Goal: Use online tool/utility: Utilize a website feature to perform a specific function

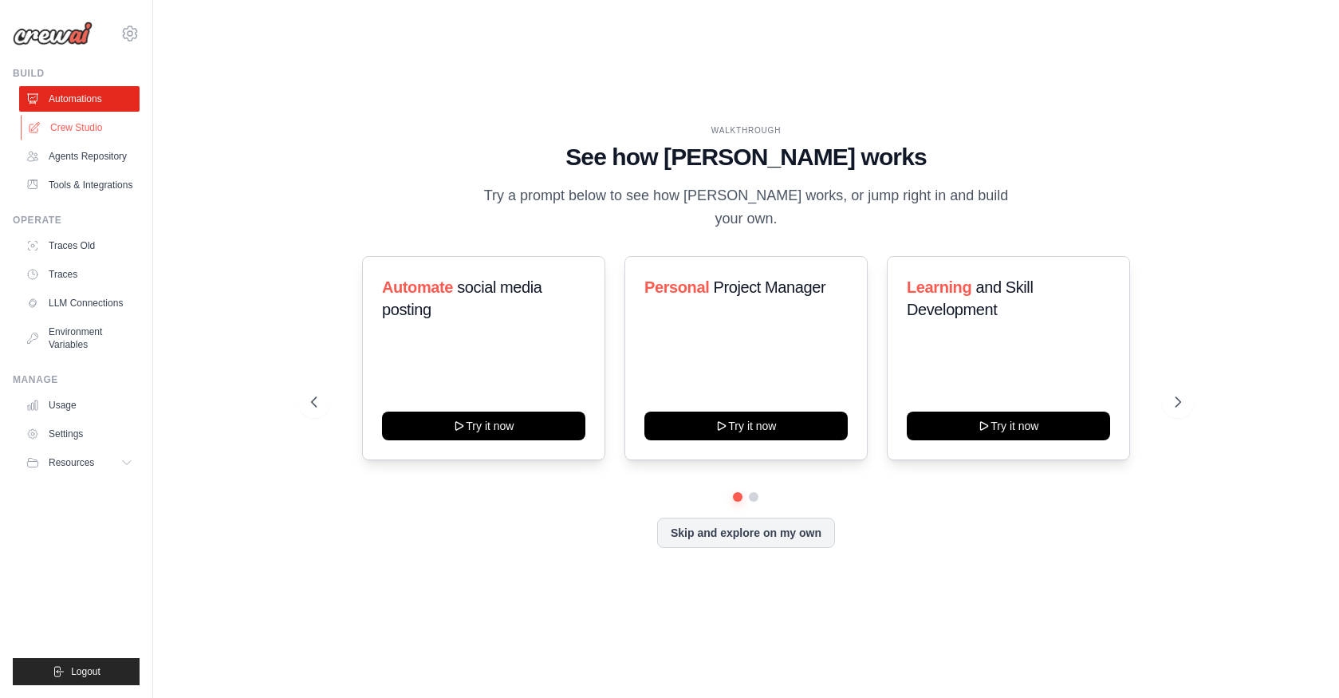
click at [85, 129] on link "Crew Studio" at bounding box center [81, 128] width 120 height 26
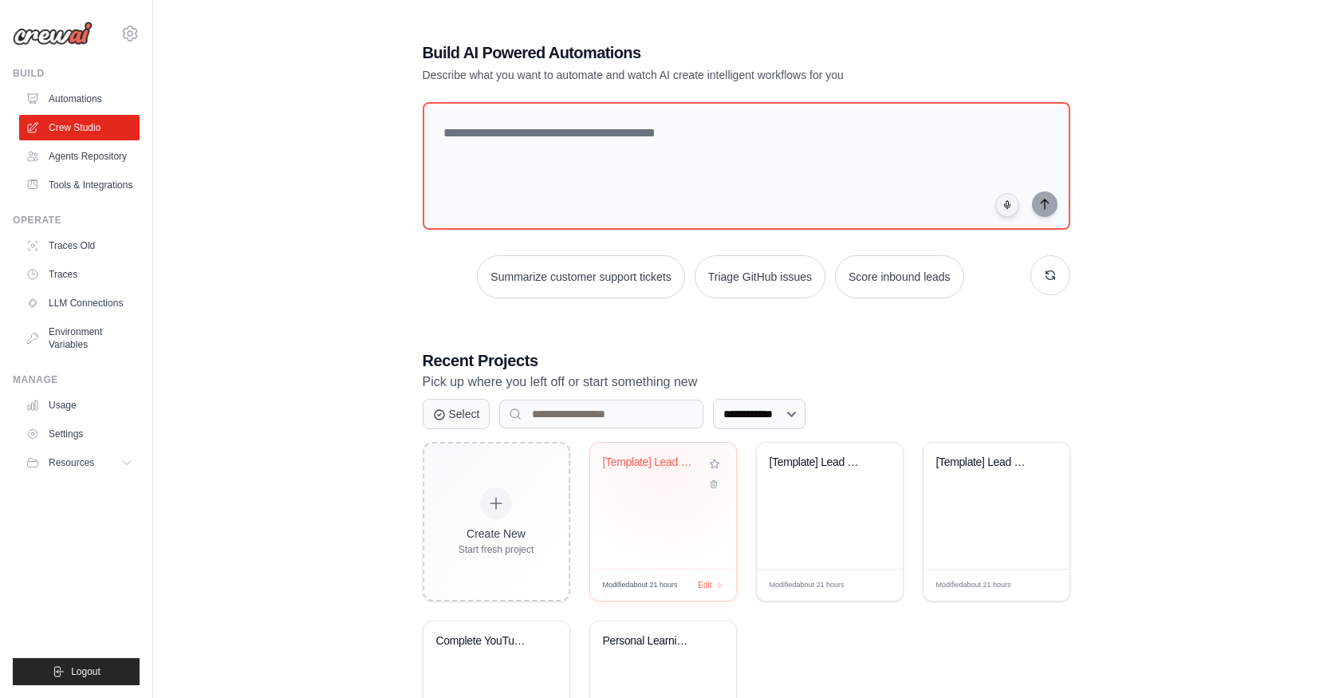
click at [669, 461] on div "[Template] Lead Scoring and Strateg..." at bounding box center [651, 462] width 97 height 14
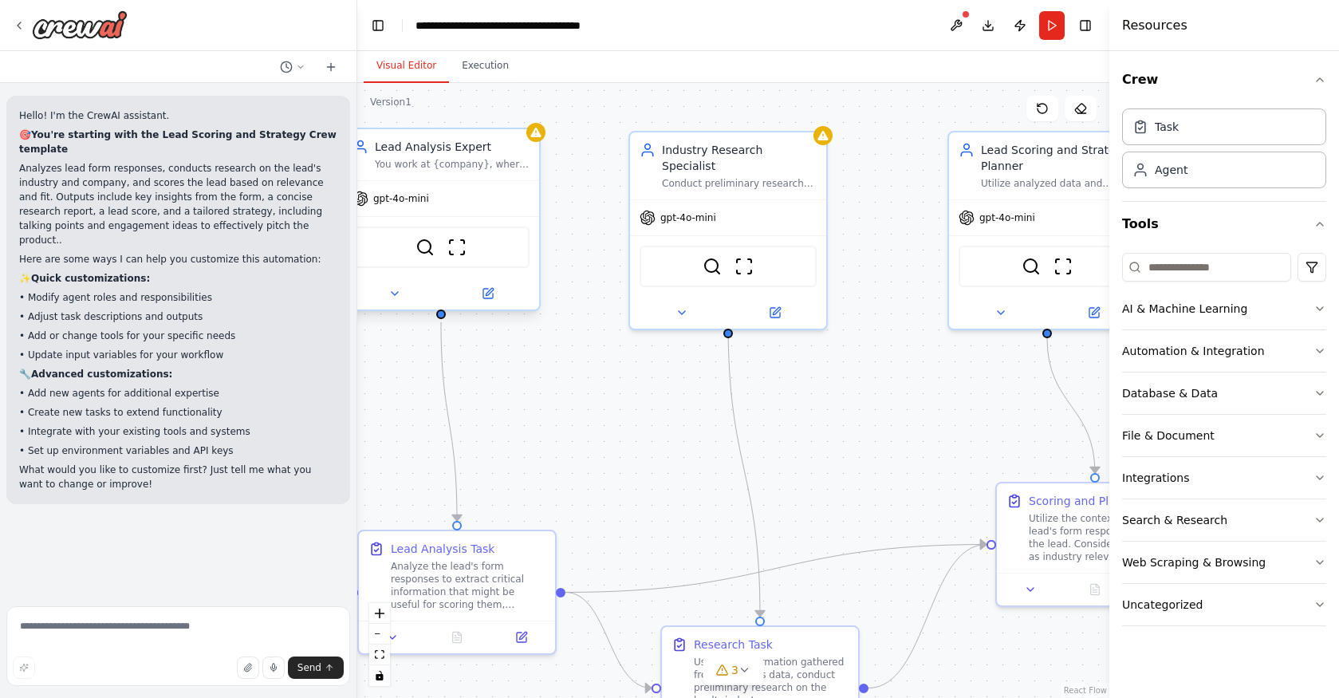
click at [428, 208] on div "gpt-4o-mini" at bounding box center [441, 198] width 196 height 35
click at [417, 195] on span "gpt-4o-mini" at bounding box center [401, 198] width 56 height 13
click at [487, 297] on icon at bounding box center [488, 294] width 10 height 10
click at [398, 286] on button at bounding box center [394, 293] width 90 height 19
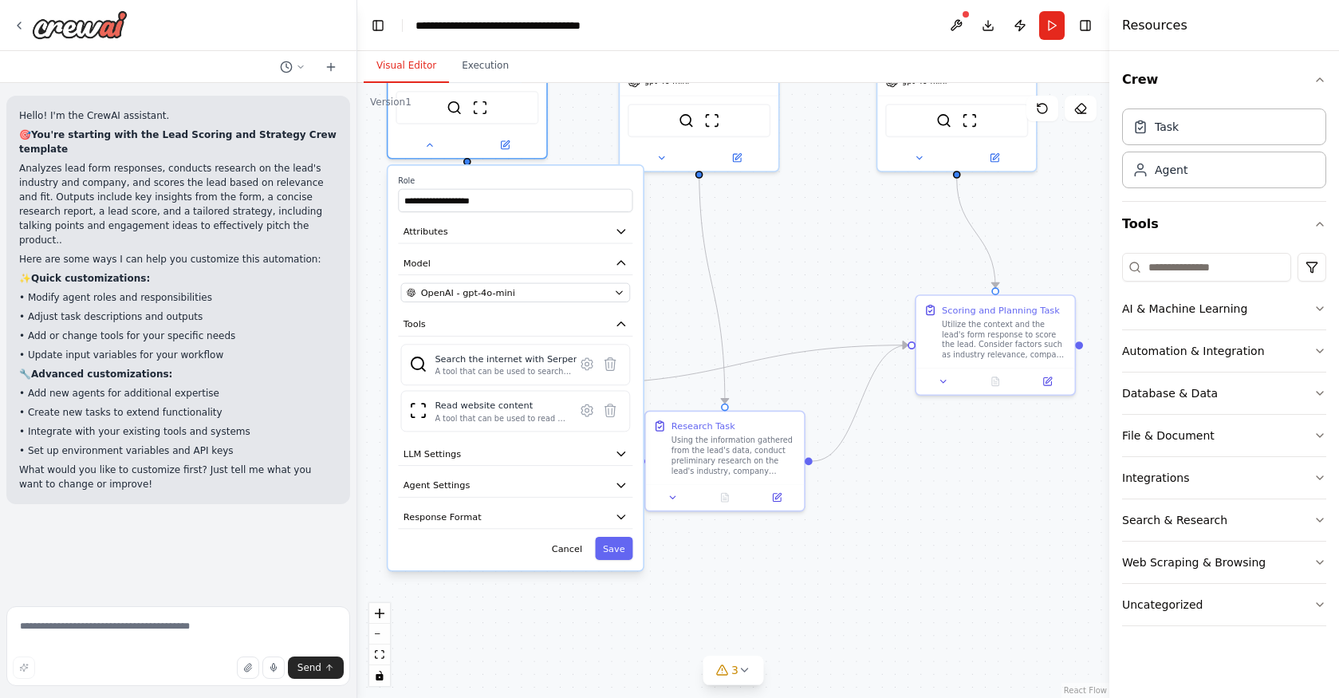
drag, startPoint x: 819, startPoint y: 517, endPoint x: 837, endPoint y: 265, distance: 252.7
click at [837, 265] on div ".deletable-edge-delete-btn { width: 20px; height: 20px; border: 0px solid #ffff…" at bounding box center [733, 390] width 752 height 615
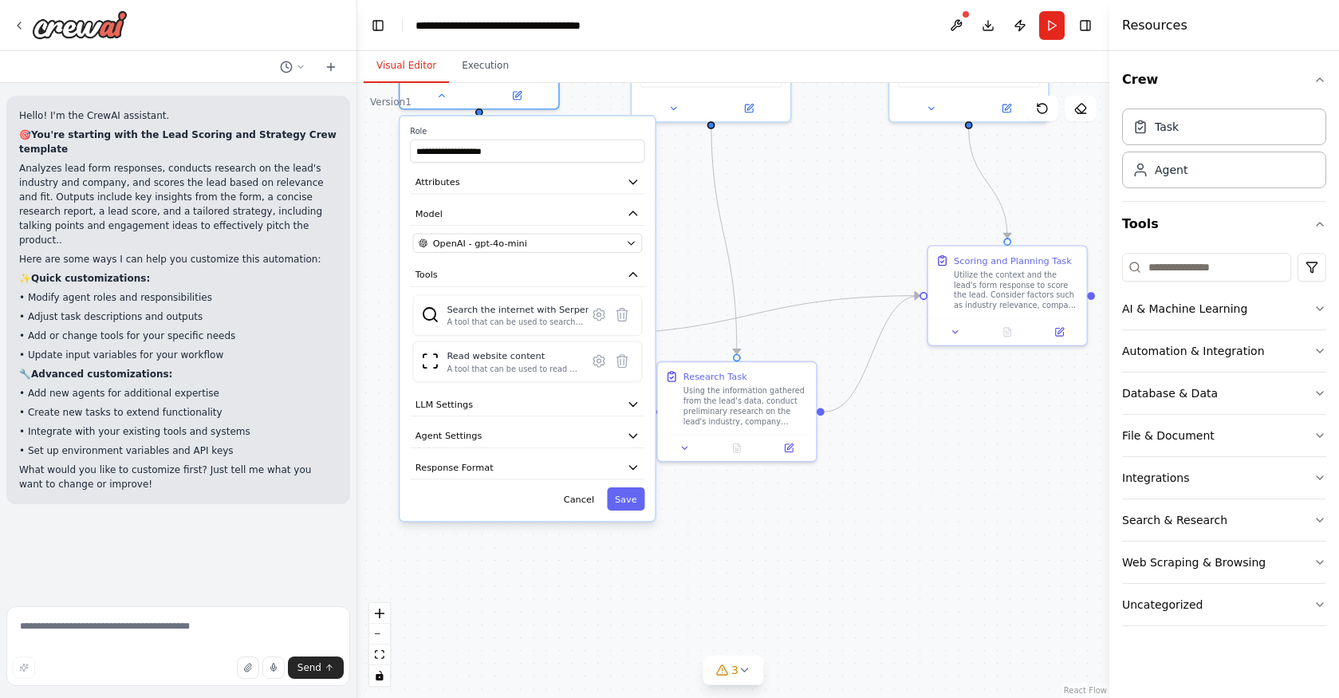
click at [622, 418] on div "**********" at bounding box center [527, 318] width 255 height 404
click at [636, 408] on icon "button" at bounding box center [633, 404] width 13 height 13
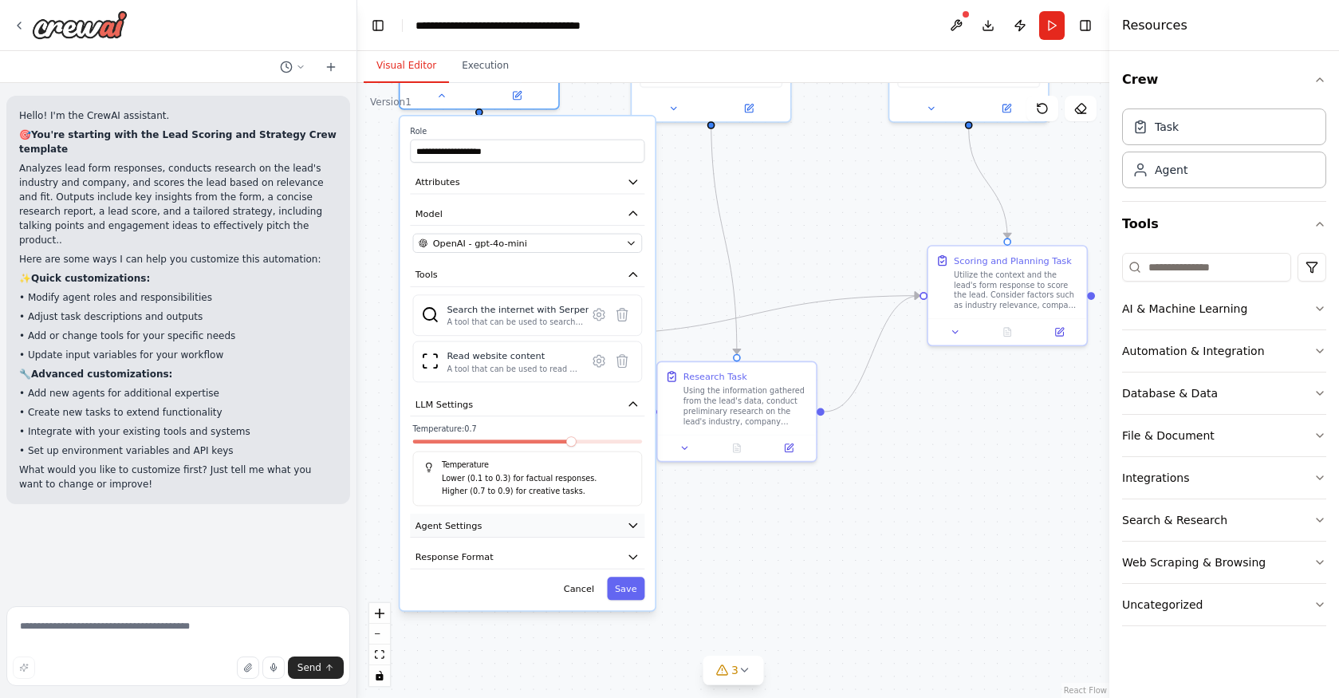
click at [601, 530] on button "Agent Settings" at bounding box center [527, 526] width 234 height 24
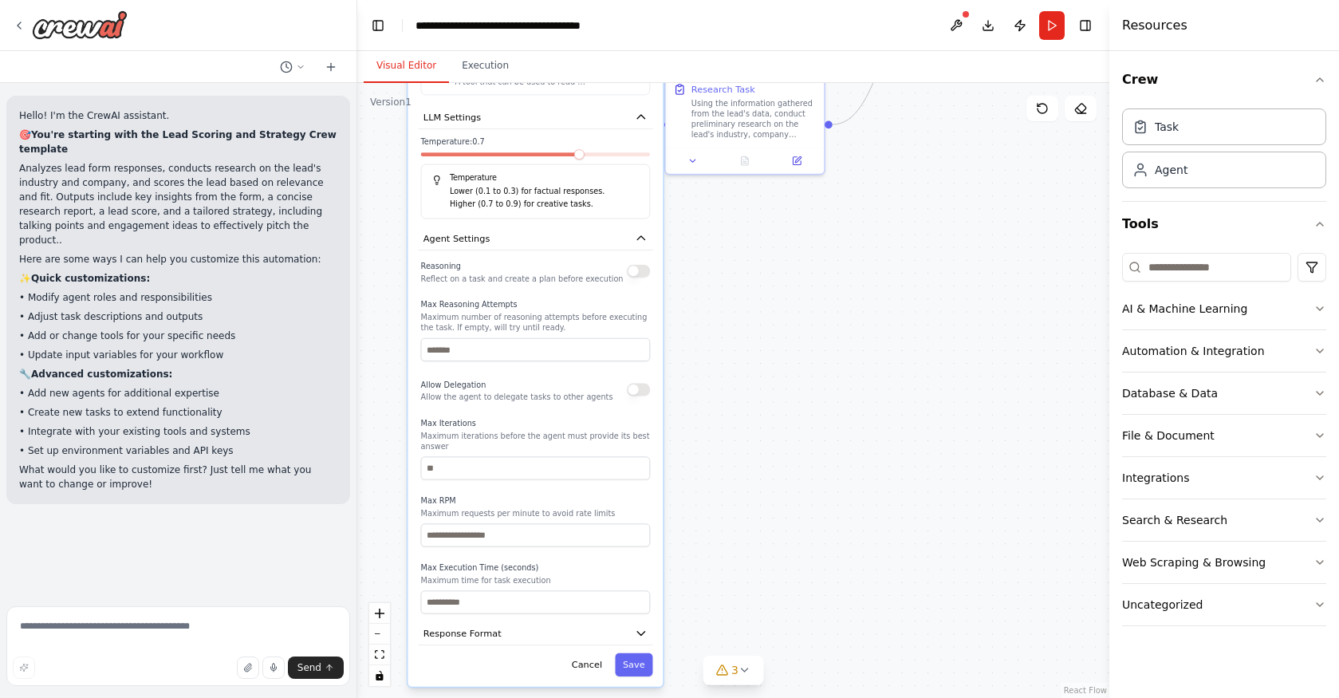
drag, startPoint x: 790, startPoint y: 592, endPoint x: 798, endPoint y: 305, distance: 287.2
click at [798, 305] on div ".deletable-edge-delete-btn { width: 20px; height: 20px; border: 0px solid #ffff…" at bounding box center [733, 390] width 752 height 615
click at [624, 636] on button "Response Format" at bounding box center [535, 633] width 234 height 24
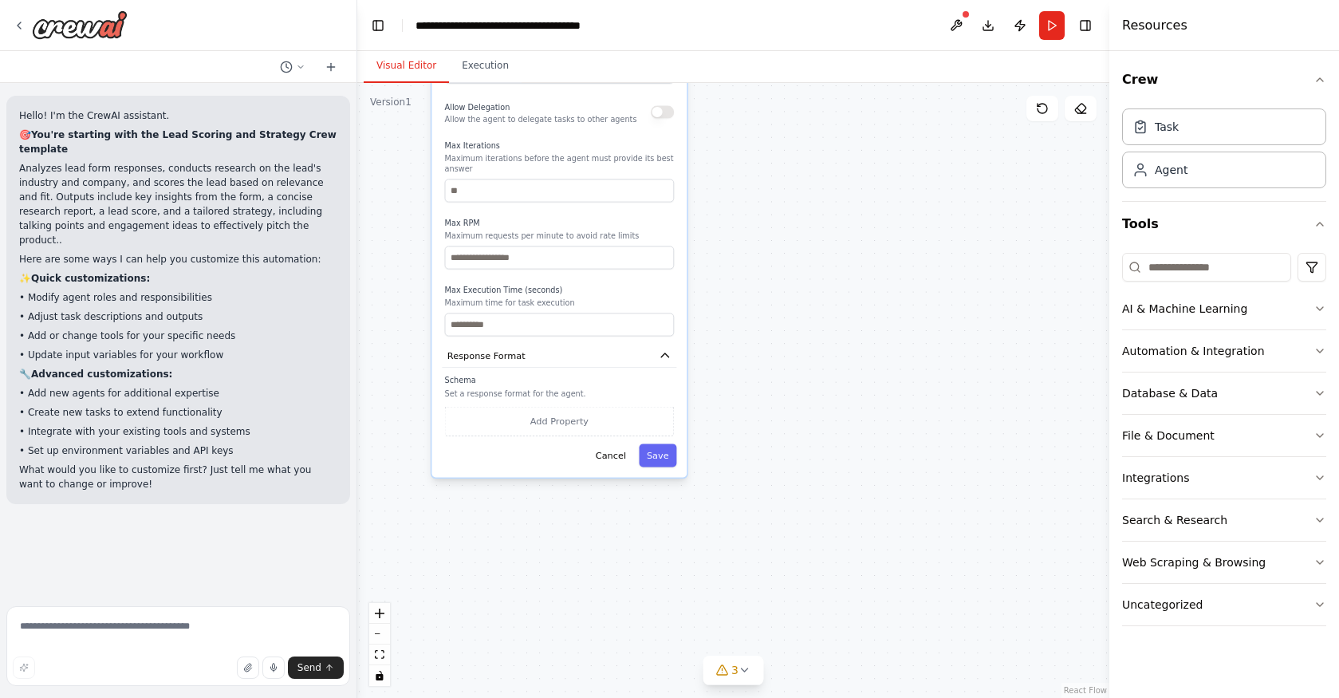
drag, startPoint x: 807, startPoint y: 598, endPoint x: 830, endPoint y: 321, distance: 278.5
click at [830, 321] on div ".deletable-edge-delete-btn { width: 20px; height: 20px; border: 0px solid #ffff…" at bounding box center [733, 390] width 752 height 615
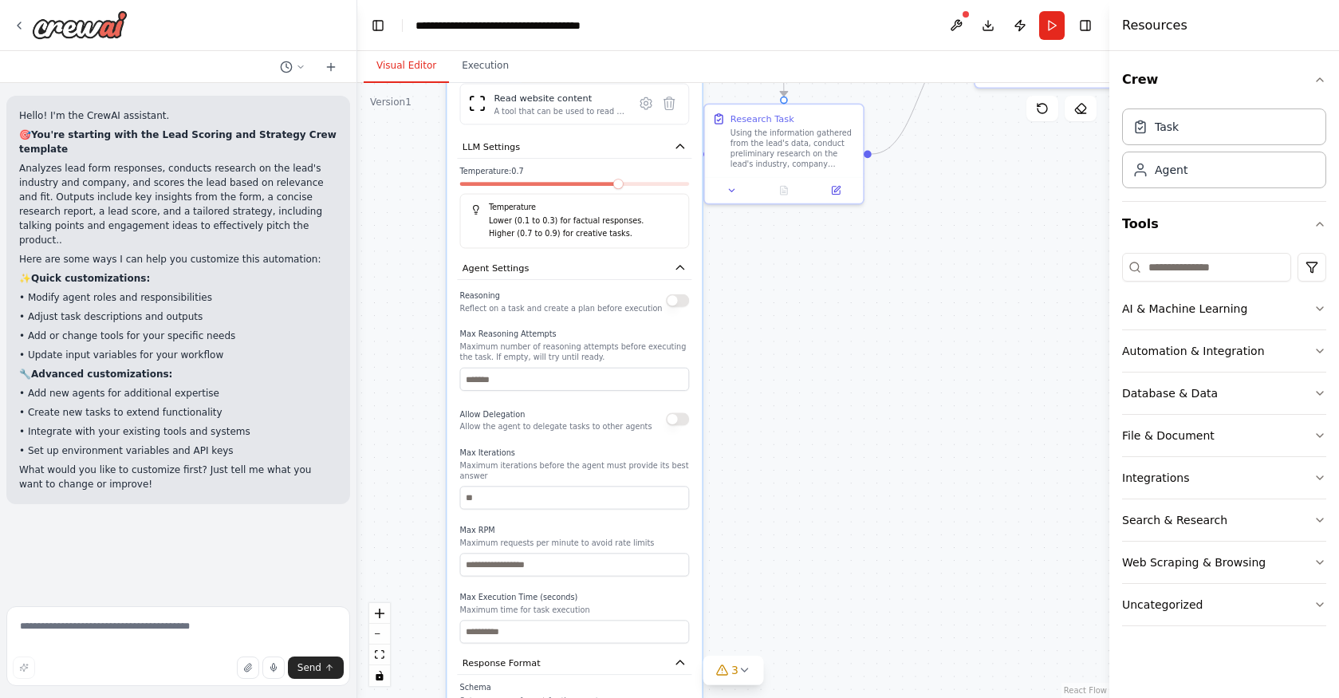
drag, startPoint x: 830, startPoint y: 321, endPoint x: 845, endPoint y: 627, distance: 306.6
click at [845, 628] on div ".deletable-edge-delete-btn { width: 20px; height: 20px; border: 0px solid #ffff…" at bounding box center [733, 390] width 752 height 615
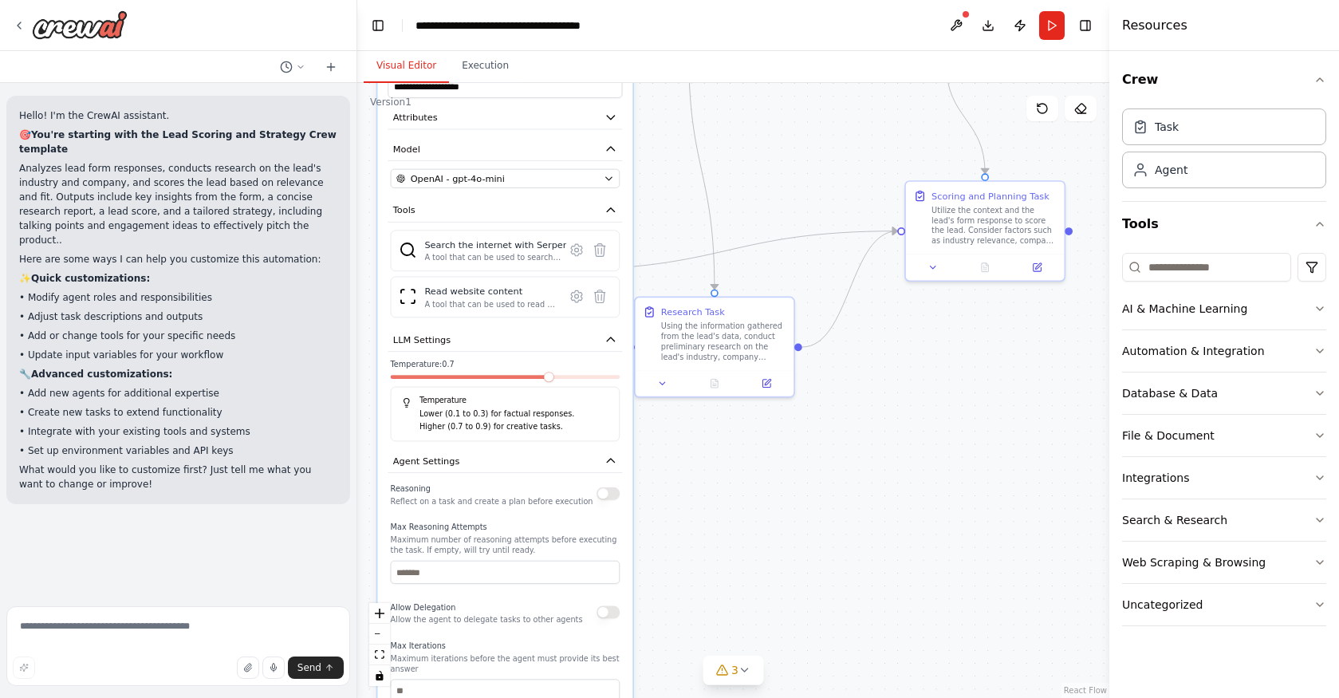
drag, startPoint x: 902, startPoint y: 428, endPoint x: 833, endPoint y: 620, distance: 204.4
click at [833, 621] on div ".deletable-edge-delete-btn { width: 20px; height: 20px; border: 0px solid #ffff…" at bounding box center [733, 390] width 752 height 615
